Goal: Information Seeking & Learning: Learn about a topic

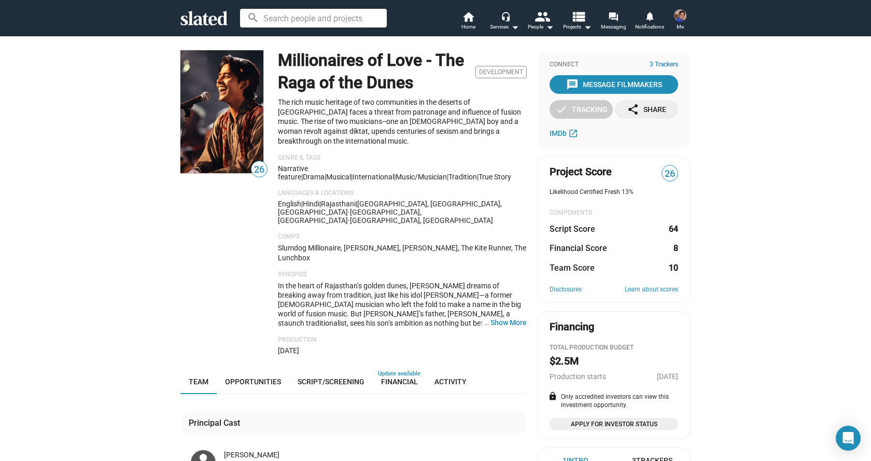
click at [678, 19] on img at bounding box center [680, 15] width 12 height 12
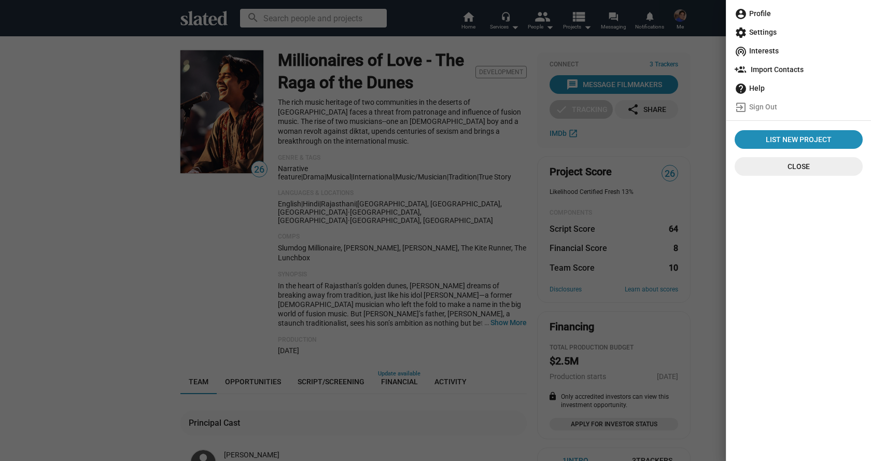
click at [756, 12] on span "account_circle Profile" at bounding box center [798, 13] width 128 height 19
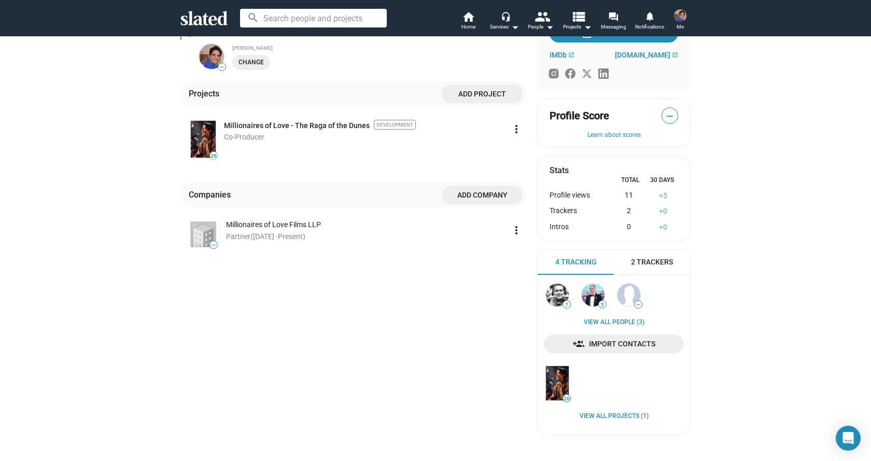
scroll to position [267, 0]
click at [592, 295] on img at bounding box center [592, 296] width 23 height 23
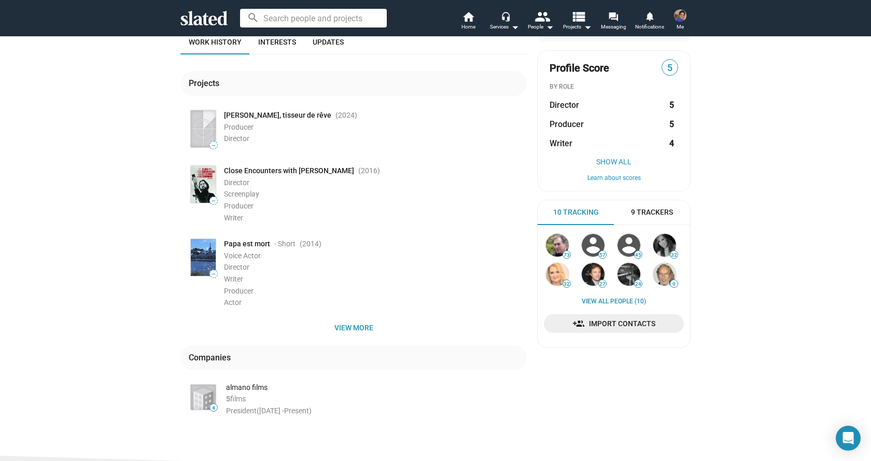
scroll to position [129, 0]
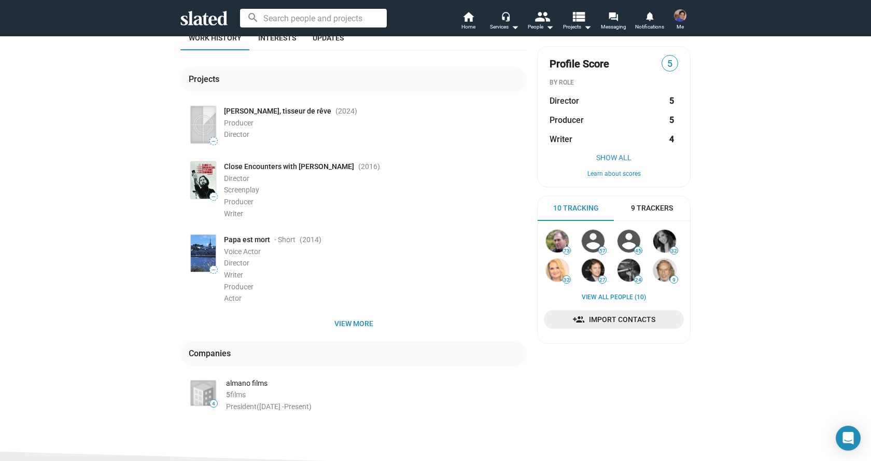
click at [646, 210] on span "9 Trackers" at bounding box center [652, 208] width 42 height 10
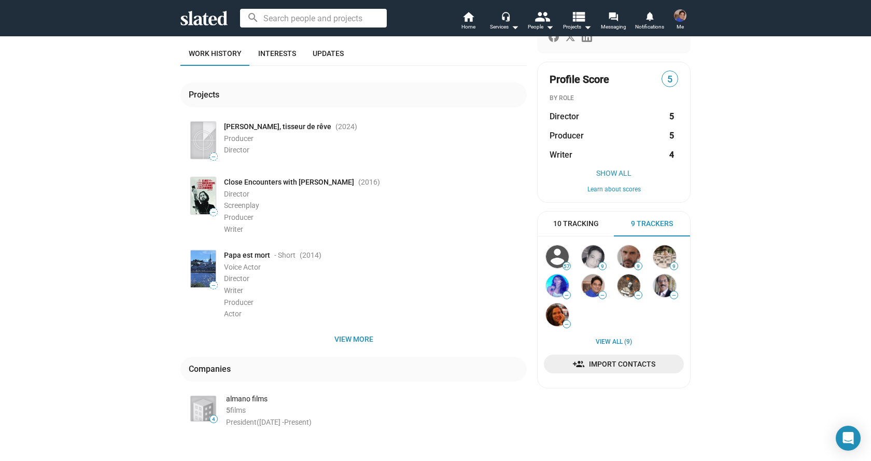
scroll to position [89, 0]
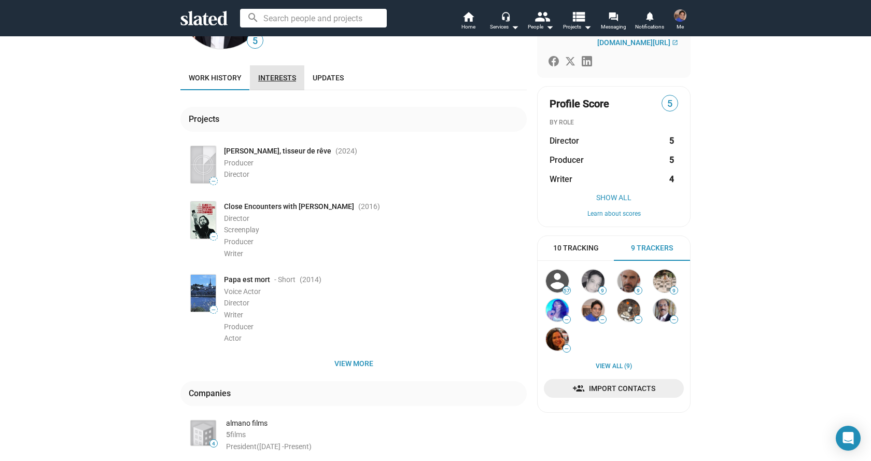
click at [271, 82] on span "Interests" at bounding box center [277, 78] width 38 height 8
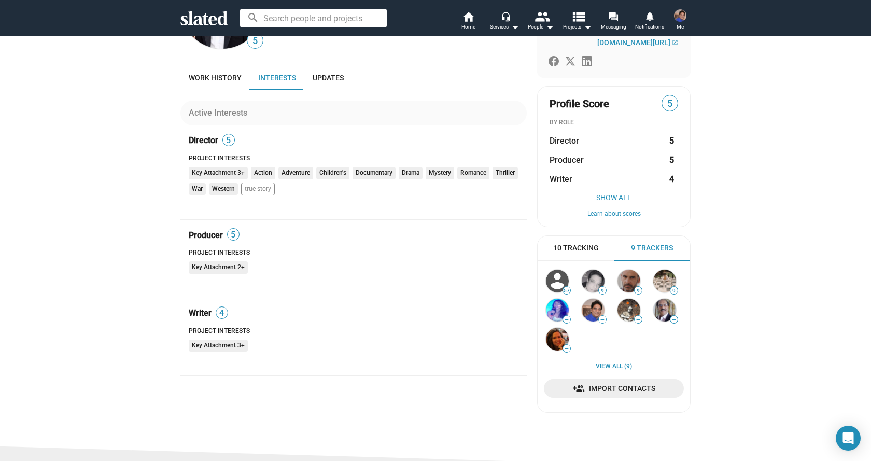
click at [321, 80] on span "Updates" at bounding box center [328, 78] width 31 height 8
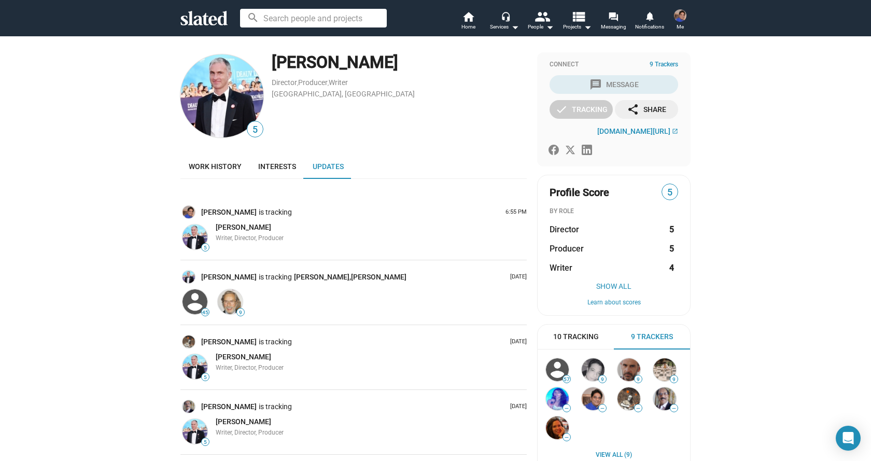
click at [657, 64] on span "9 Trackers" at bounding box center [663, 65] width 29 height 8
click at [673, 67] on span "9 Trackers" at bounding box center [663, 65] width 29 height 8
click at [680, 21] on span "Me" at bounding box center [679, 27] width 7 height 12
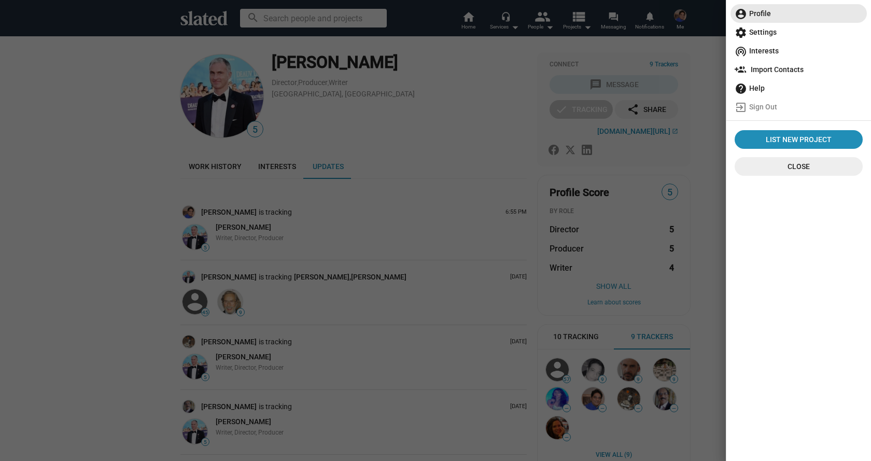
click at [757, 16] on span "account_circle Profile" at bounding box center [798, 13] width 128 height 19
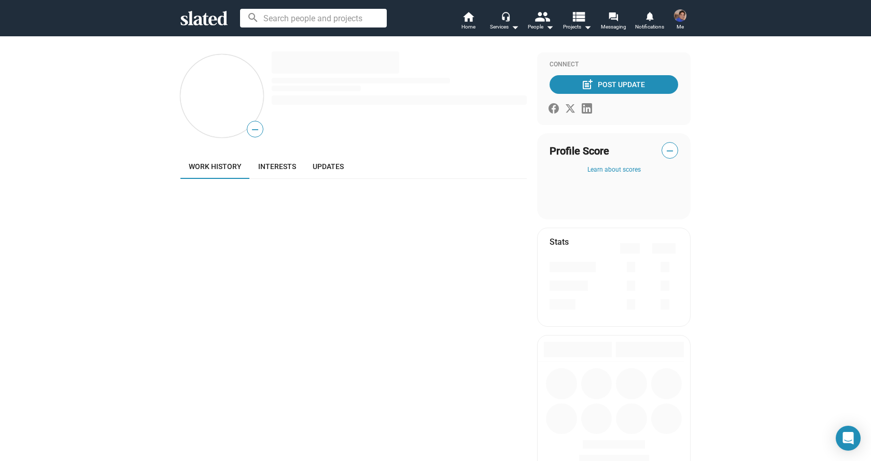
click at [679, 17] on img at bounding box center [680, 15] width 12 height 12
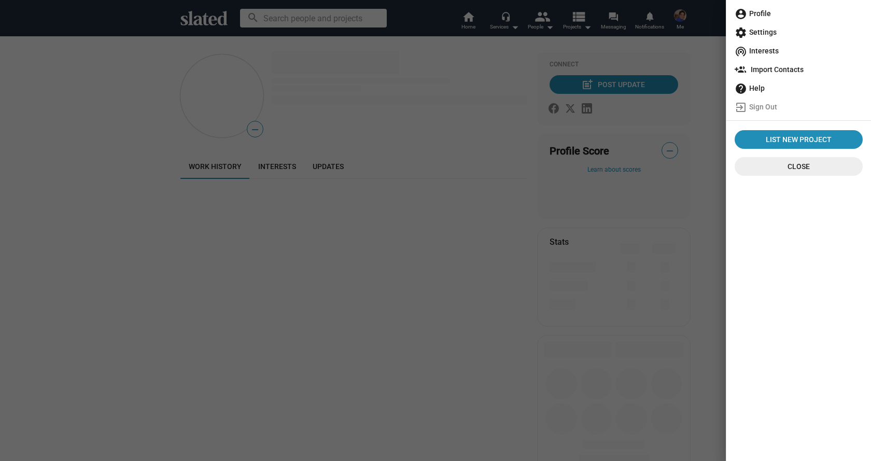
click at [750, 11] on span "account_circle Profile" at bounding box center [798, 13] width 128 height 19
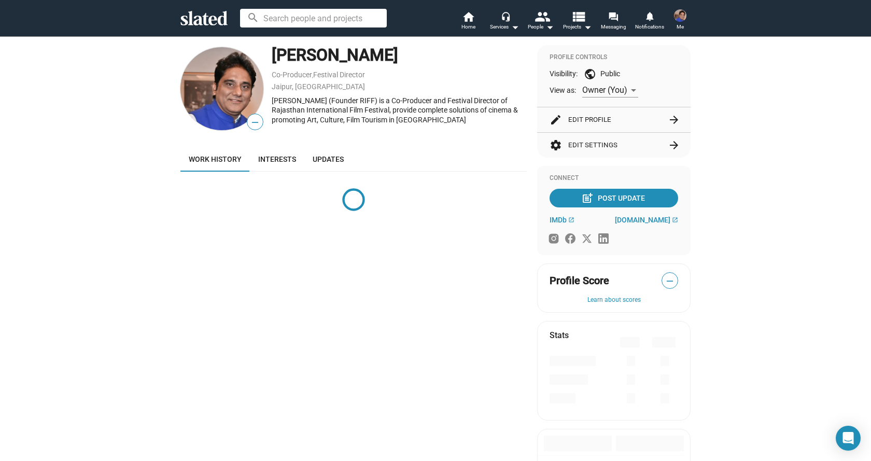
scroll to position [117, 0]
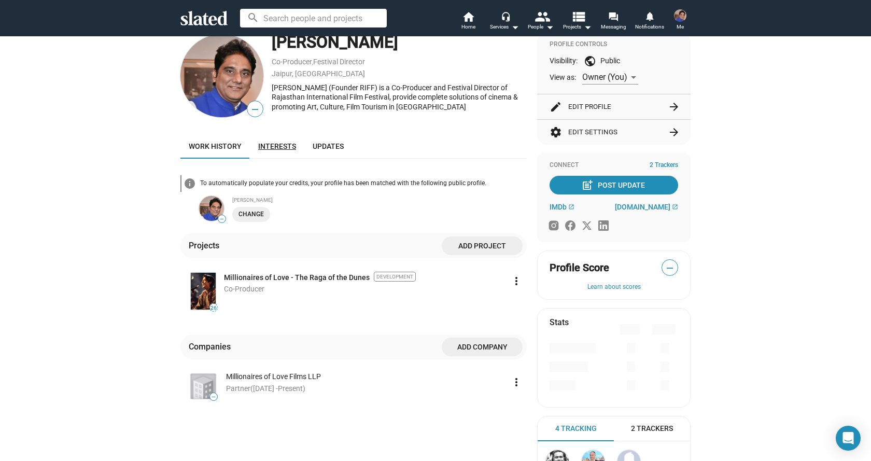
click at [276, 141] on link "Interests" at bounding box center [277, 146] width 54 height 25
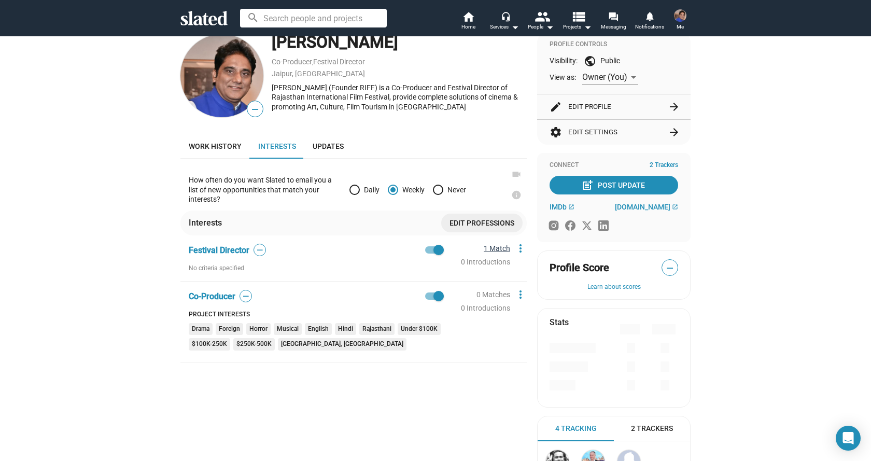
click at [498, 248] on link "1 Match" at bounding box center [497, 248] width 26 height 8
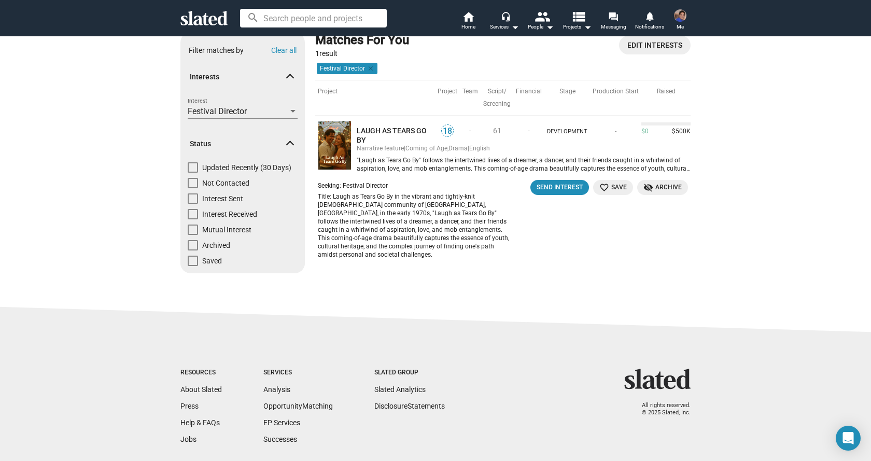
scroll to position [3, 0]
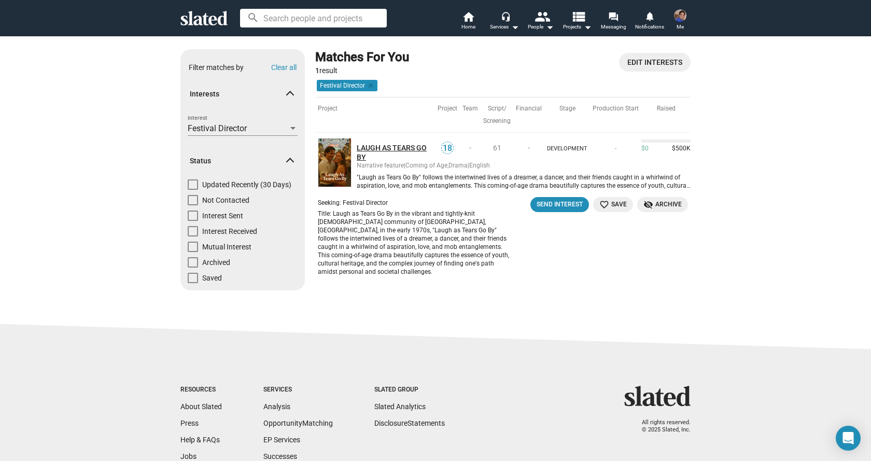
click at [373, 147] on link "LAUGH AS TEARS GO BY" at bounding box center [396, 152] width 78 height 19
